Goal: Task Accomplishment & Management: Complete application form

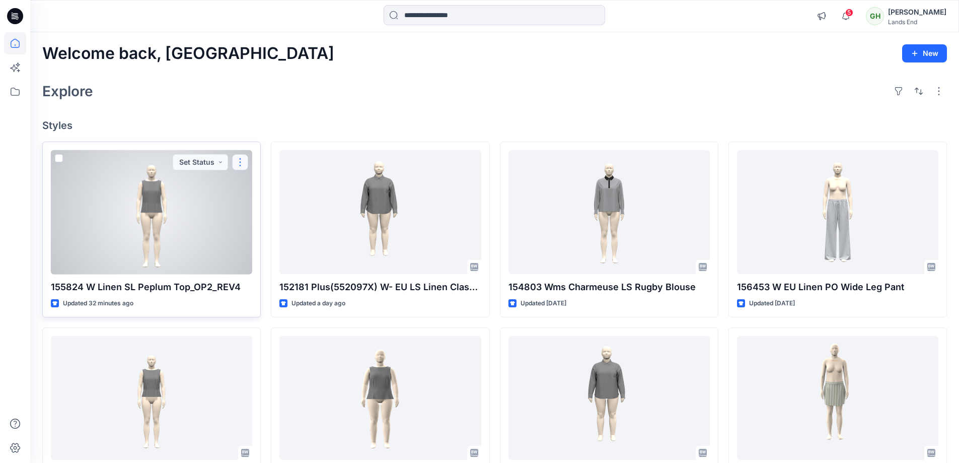
click at [245, 161] on button "button" at bounding box center [240, 162] width 16 height 16
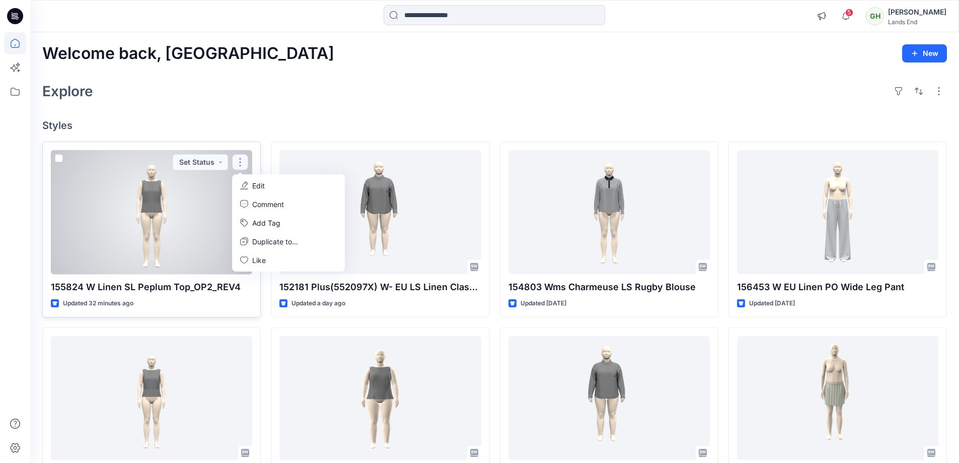
click at [255, 179] on button "Edit" at bounding box center [288, 185] width 109 height 19
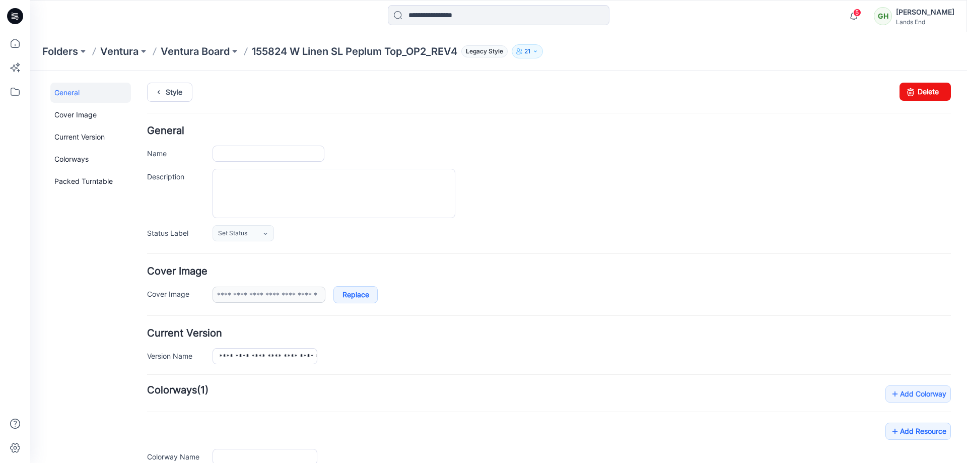
type input "**********"
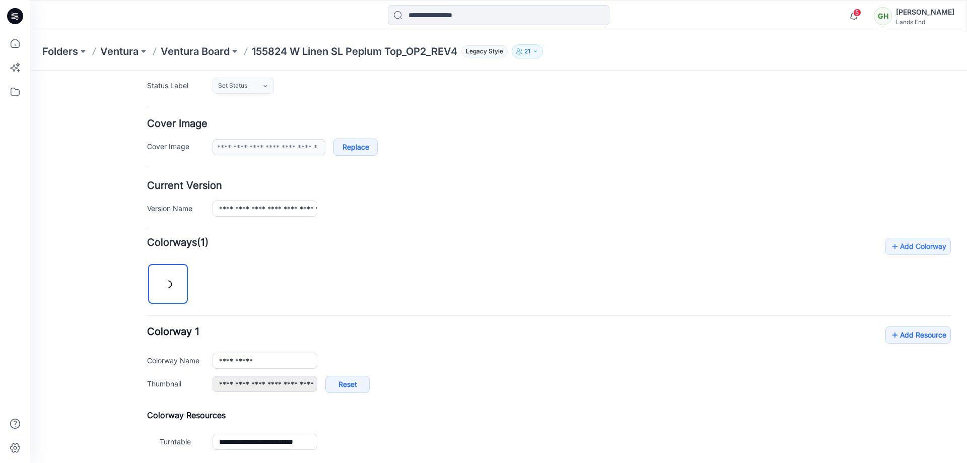
scroll to position [252, 0]
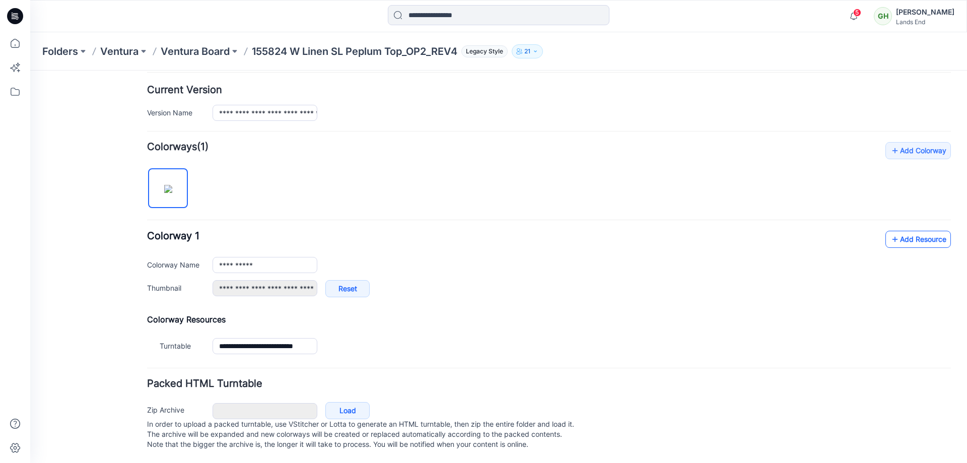
click at [909, 232] on link "Add Resource" at bounding box center [917, 239] width 65 height 17
click at [890, 231] on icon at bounding box center [895, 239] width 10 height 16
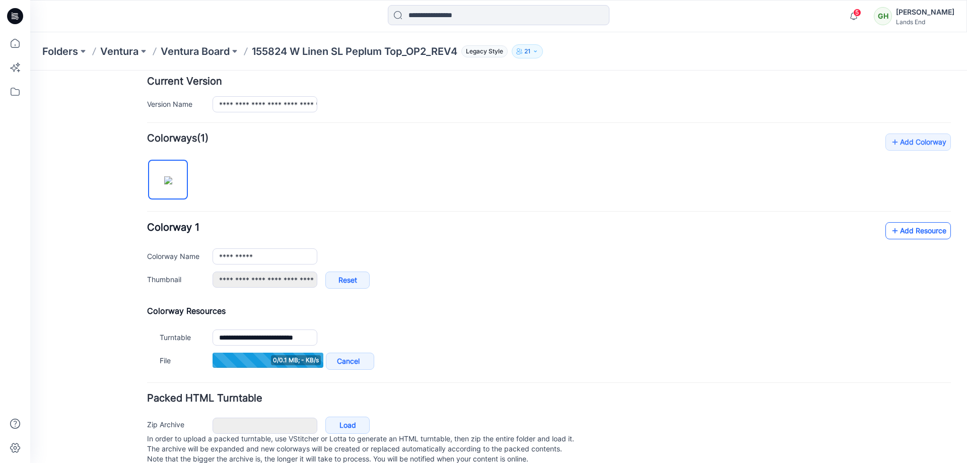
click at [896, 226] on link "Add Resource" at bounding box center [917, 230] width 65 height 17
click at [902, 233] on link "Add Resource" at bounding box center [917, 230] width 65 height 17
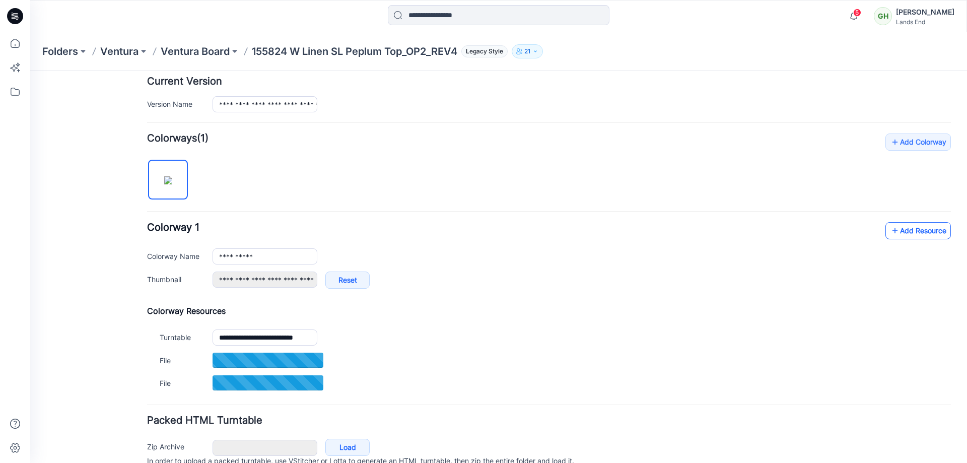
click at [890, 229] on icon at bounding box center [895, 231] width 10 height 16
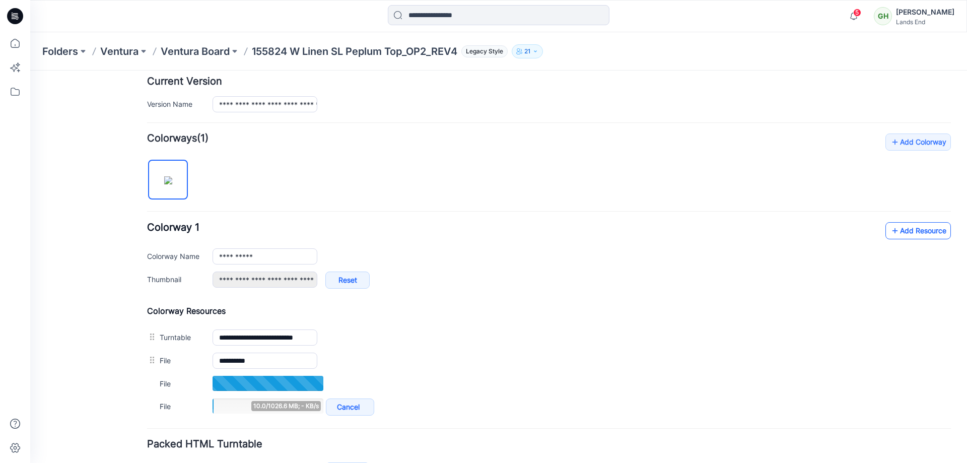
click at [907, 233] on link "Add Resource" at bounding box center [917, 230] width 65 height 17
click at [918, 237] on link "Add Resource" at bounding box center [917, 230] width 65 height 17
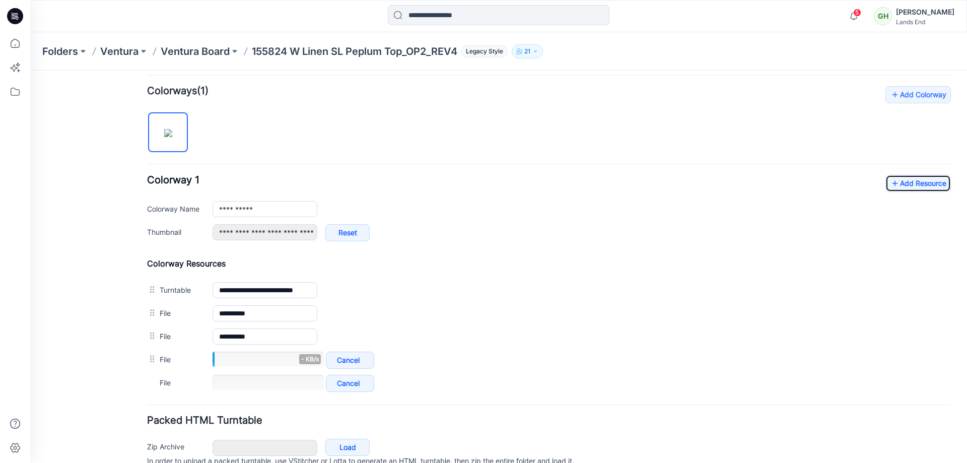
scroll to position [346, 0]
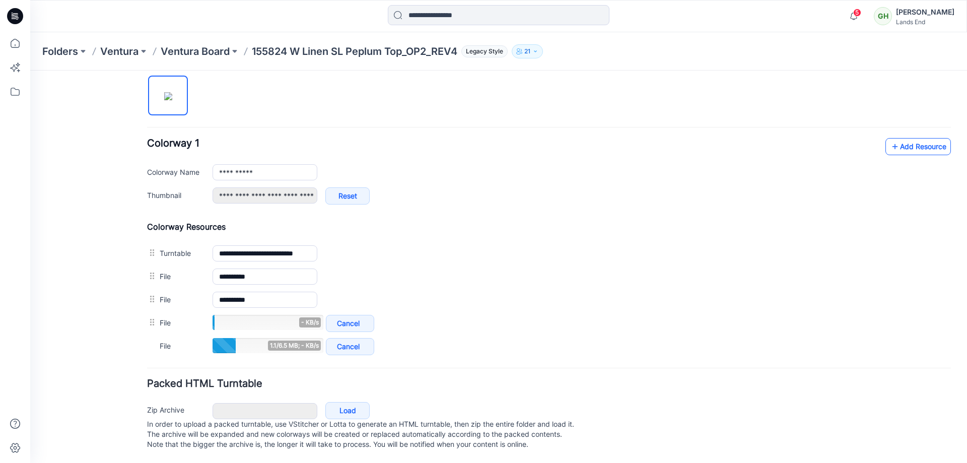
click at [891, 139] on icon at bounding box center [895, 147] width 10 height 16
click at [904, 139] on link "Add Resource" at bounding box center [917, 147] width 65 height 17
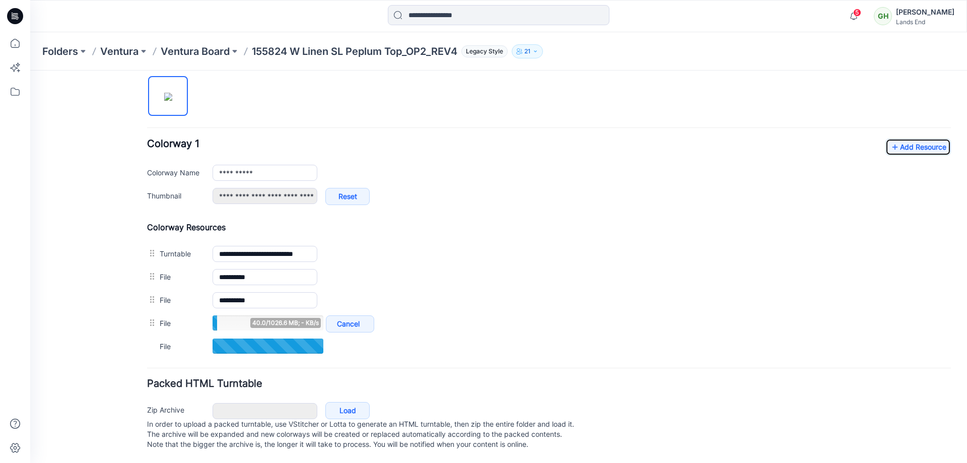
scroll to position [346, 0]
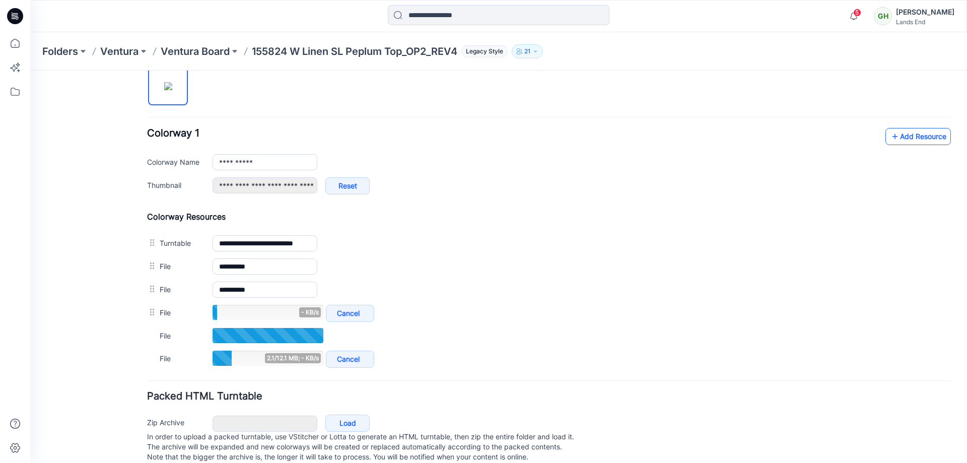
click at [899, 134] on link "Add Resource" at bounding box center [917, 136] width 65 height 17
click at [892, 145] on link "Add Resource" at bounding box center [917, 136] width 65 height 17
click at [897, 129] on link "Add Resource" at bounding box center [917, 136] width 65 height 17
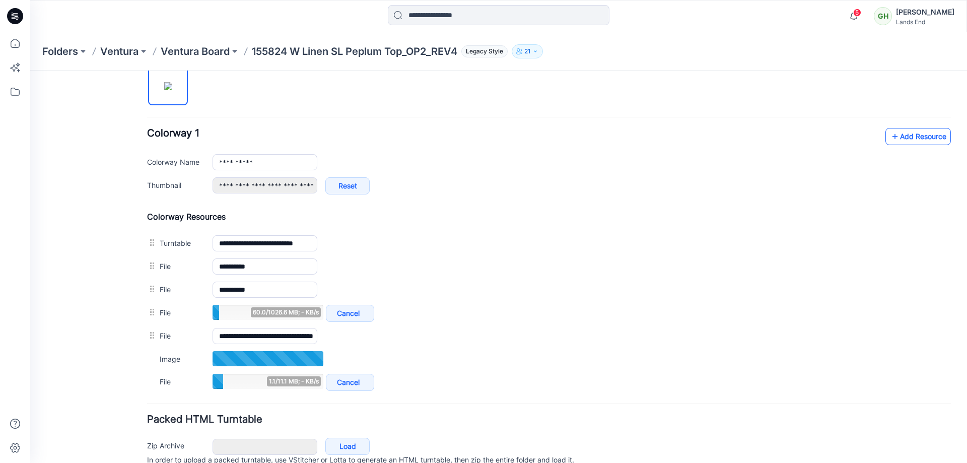
click at [907, 141] on link "Add Resource" at bounding box center [917, 136] width 65 height 17
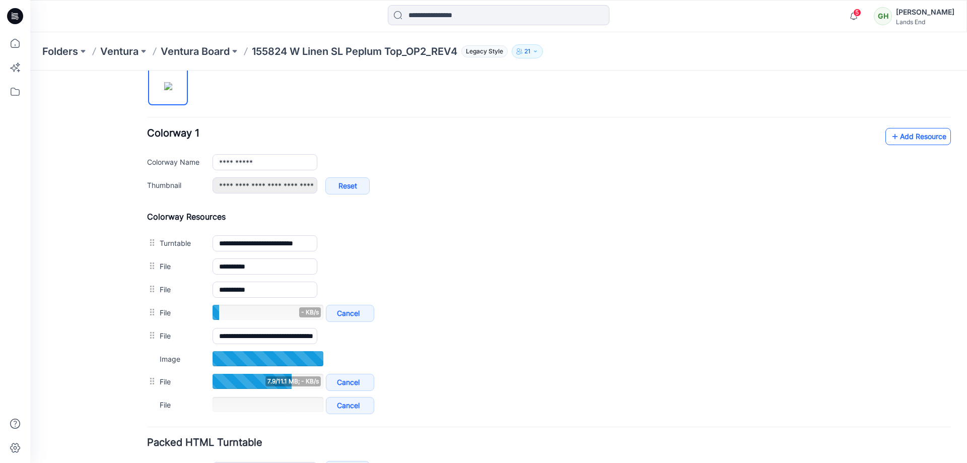
click at [915, 132] on link "Add Resource" at bounding box center [917, 136] width 65 height 17
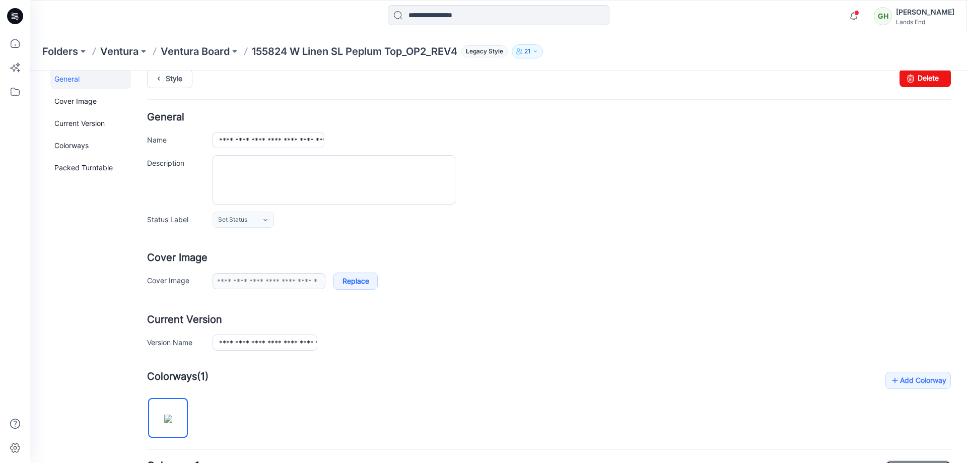
scroll to position [0, 0]
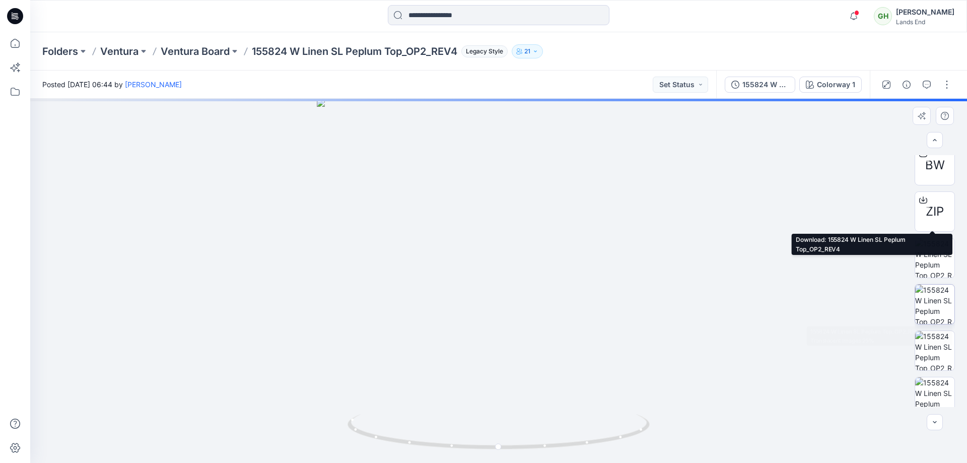
scroll to position [151, 0]
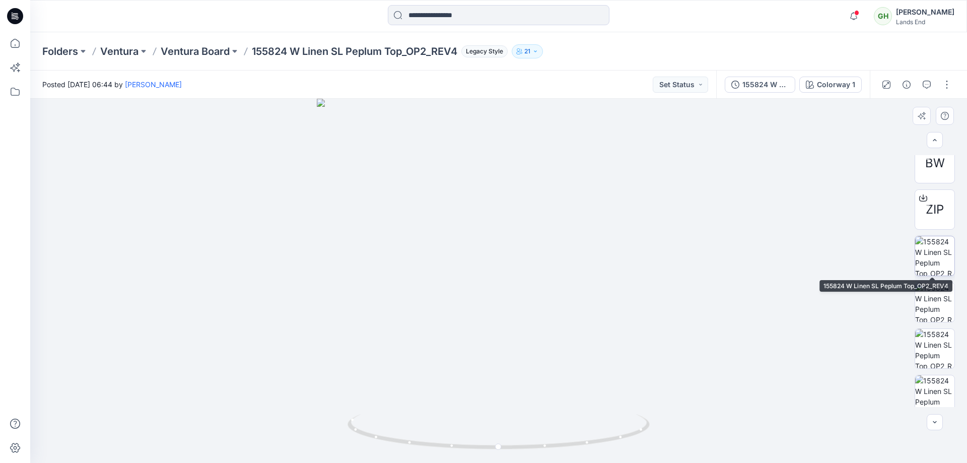
click at [933, 258] on img at bounding box center [934, 255] width 39 height 39
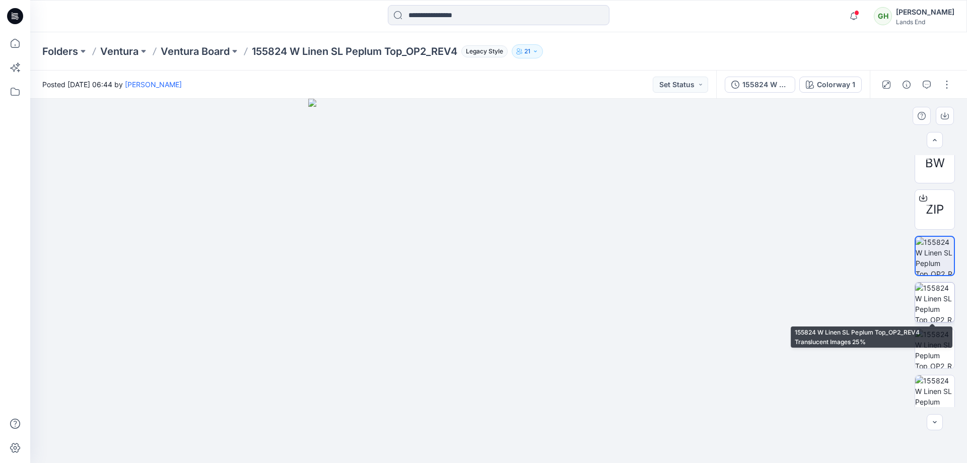
click at [918, 299] on img at bounding box center [934, 302] width 39 height 39
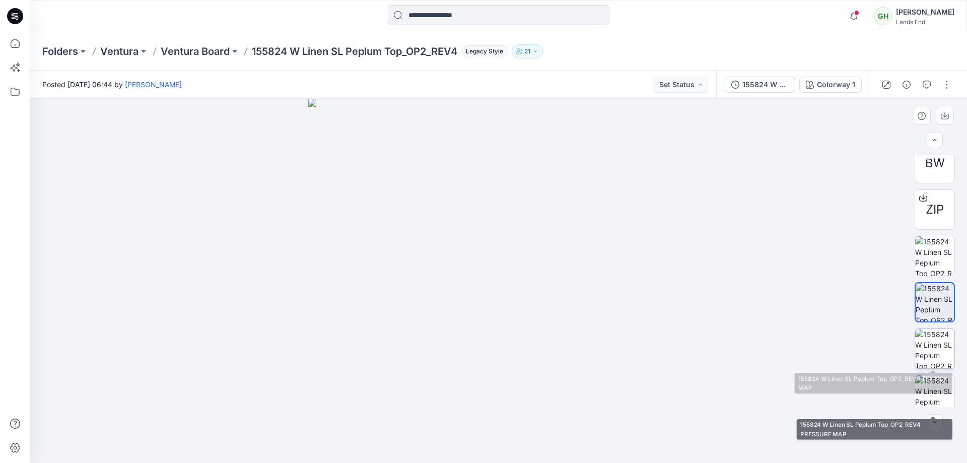
click at [937, 349] on img at bounding box center [934, 348] width 39 height 39
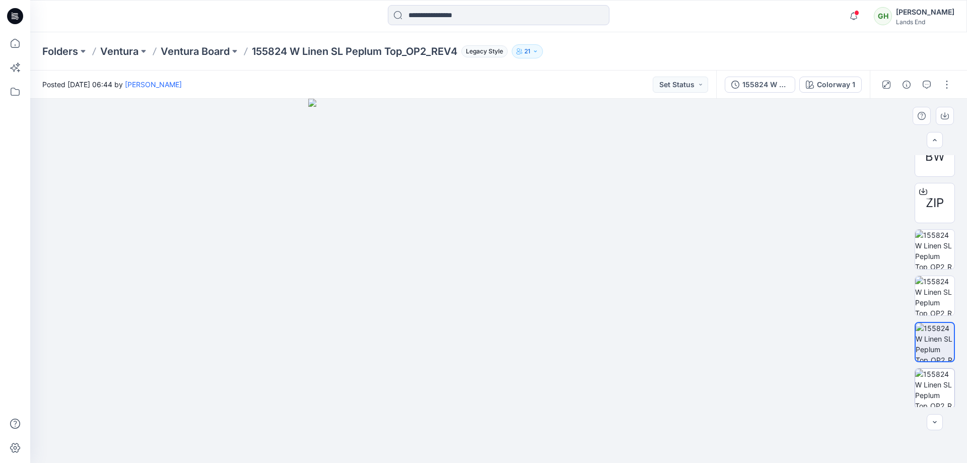
scroll to position [159, 0]
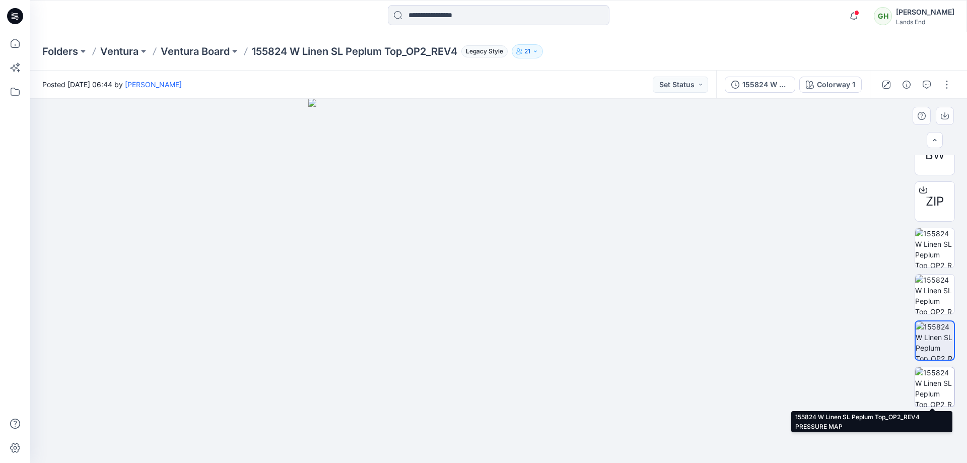
click at [933, 387] on img at bounding box center [934, 386] width 39 height 39
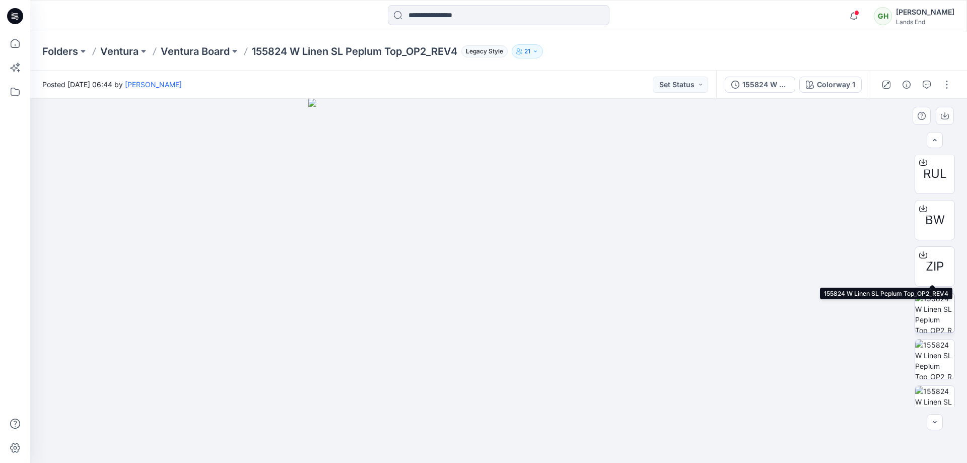
scroll to position [0, 0]
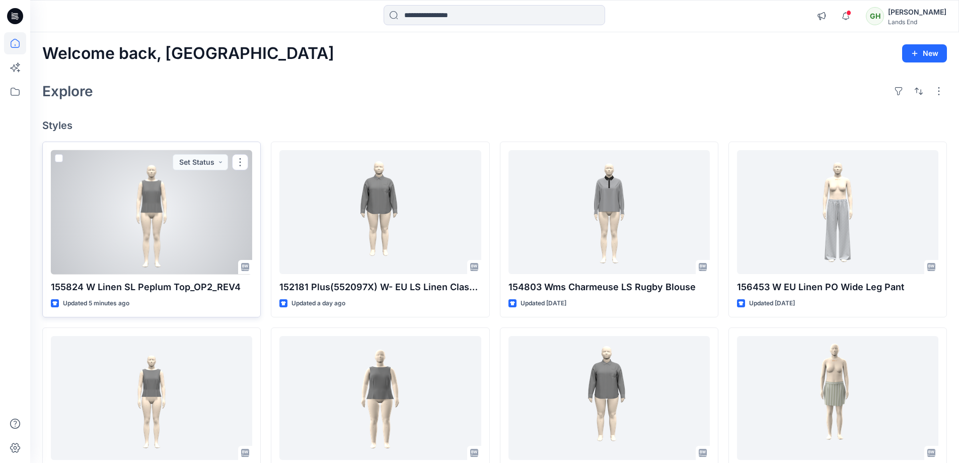
click at [175, 181] on div at bounding box center [151, 212] width 201 height 124
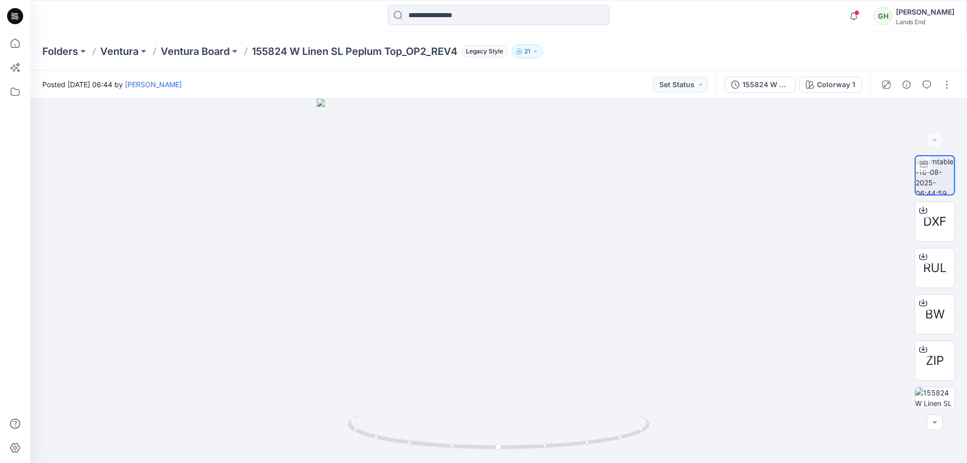
click at [605, 55] on div "Folders Ventura Ventura Board 155824 W Linen SL Peplum Top_OP2_REV4 Legacy Styl…" at bounding box center [459, 51] width 834 height 14
click at [610, 64] on div "Folders Ventura Ventura Board 155824 W Linen SL Peplum Top_OP2_REV4 Legacy Styl…" at bounding box center [498, 51] width 937 height 38
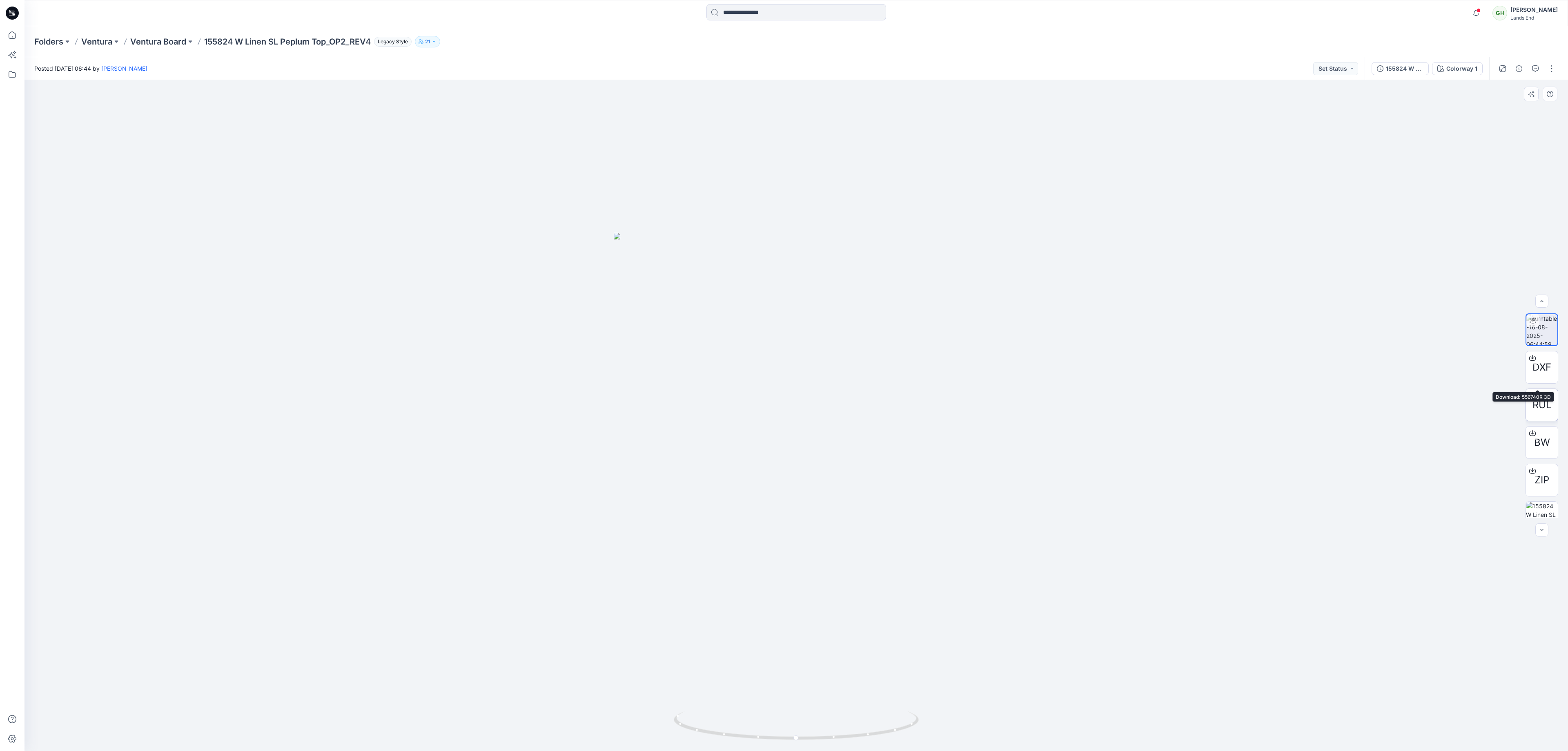
scroll to position [82, 0]
click at [783, 88] on div at bounding box center [796, 415] width 1544 height 671
click at [783, 54] on div "Folders Ventura Ventura Board 155824 W Linen SL Peplum Top_OP2_REV4 Legacy Styl…" at bounding box center [796, 41] width 1544 height 31
click at [783, 61] on div "Posted Saturday, August 16, 2025 06:44 by Gayan Hettiarachchi Set Status" at bounding box center [694, 69] width 1340 height 23
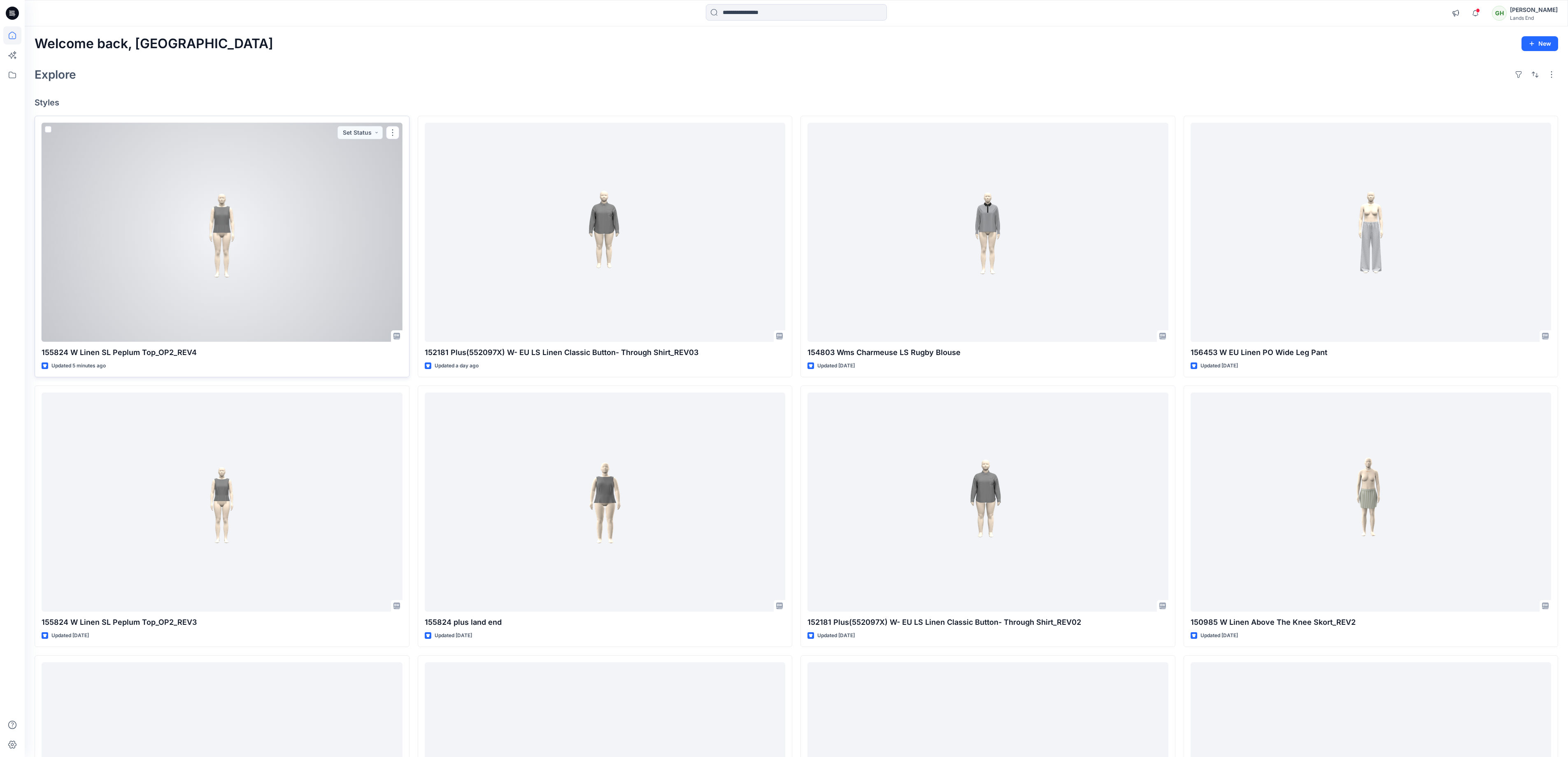
click at [252, 225] on div at bounding box center [222, 232] width 361 height 219
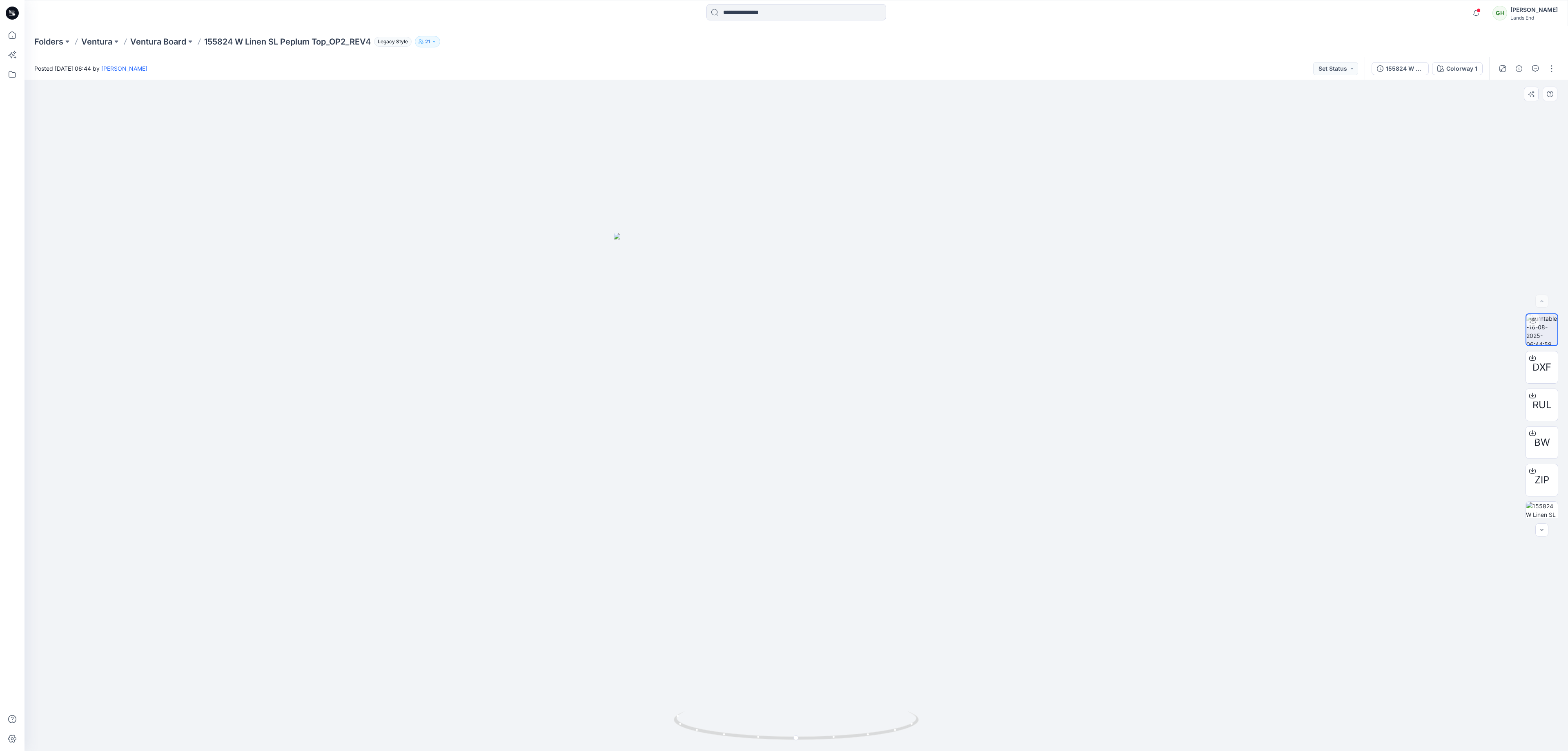
drag, startPoint x: 962, startPoint y: 394, endPoint x: 963, endPoint y: 384, distance: 10.0
click at [960, 394] on img at bounding box center [796, 491] width 366 height 518
click at [963, 384] on img at bounding box center [796, 491] width 366 height 518
drag, startPoint x: 952, startPoint y: 387, endPoint x: 911, endPoint y: 457, distance: 81.1
drag, startPoint x: 928, startPoint y: 456, endPoint x: 923, endPoint y: 460, distance: 6.4
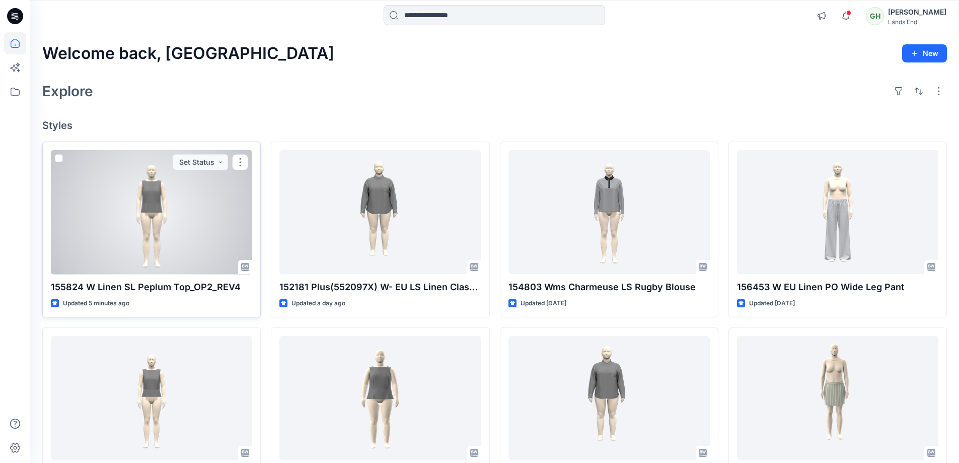
click at [152, 188] on div at bounding box center [151, 212] width 201 height 124
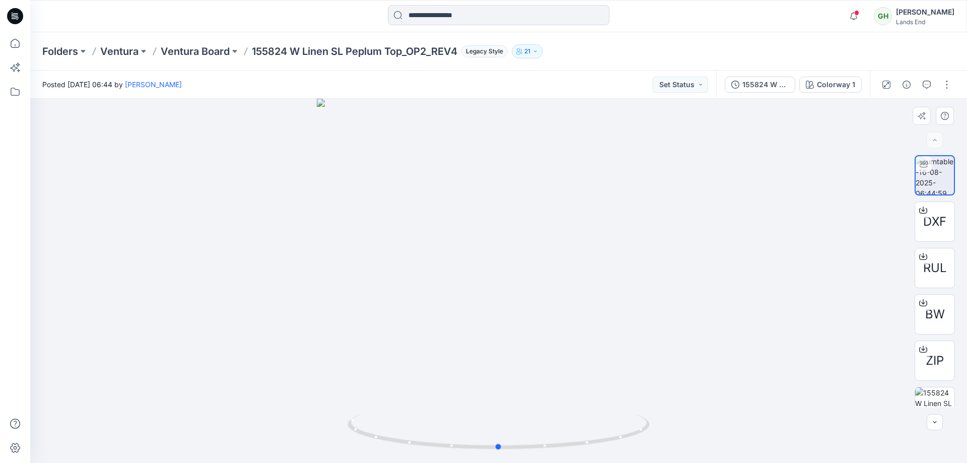
click at [531, 210] on div at bounding box center [498, 281] width 937 height 364
